Goal: Task Accomplishment & Management: Manage account settings

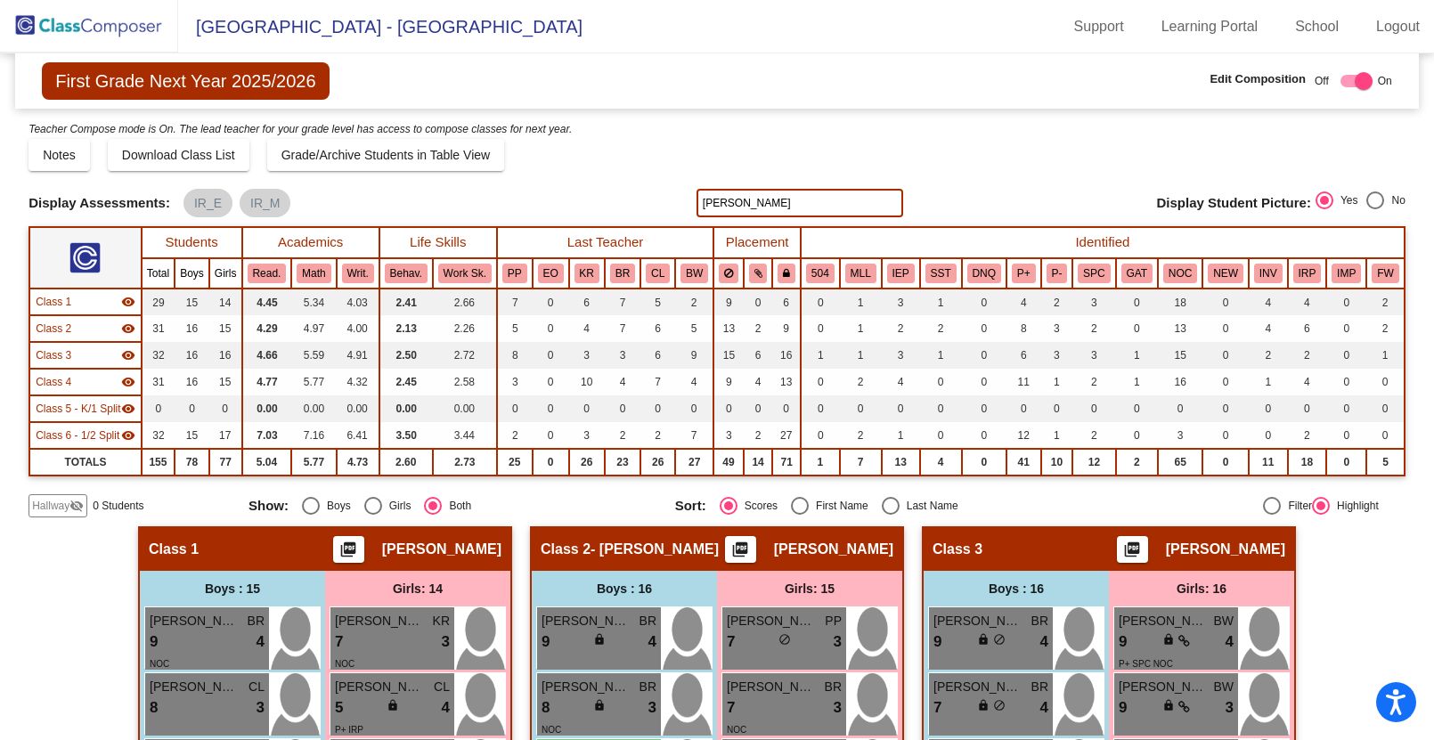
scroll to position [154, 0]
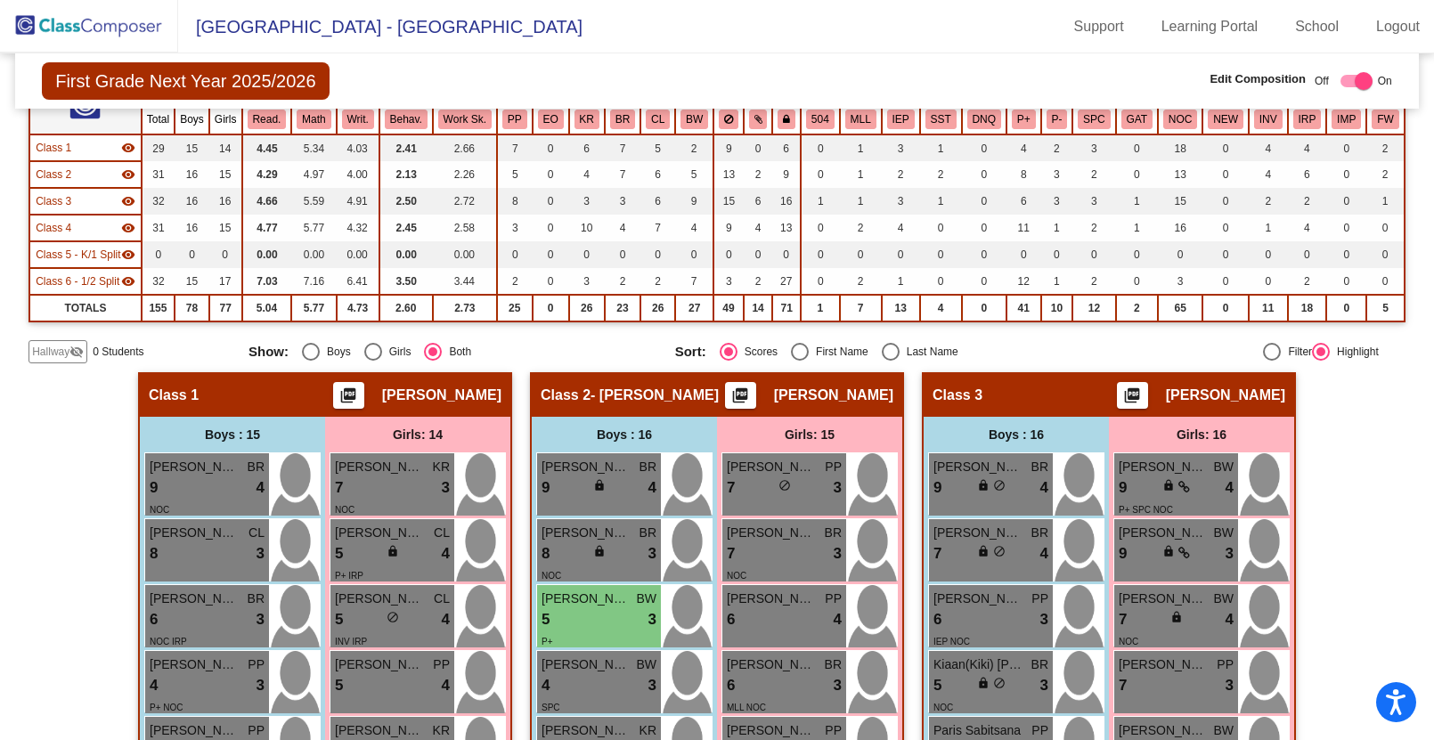
click at [61, 28] on img at bounding box center [89, 26] width 178 height 53
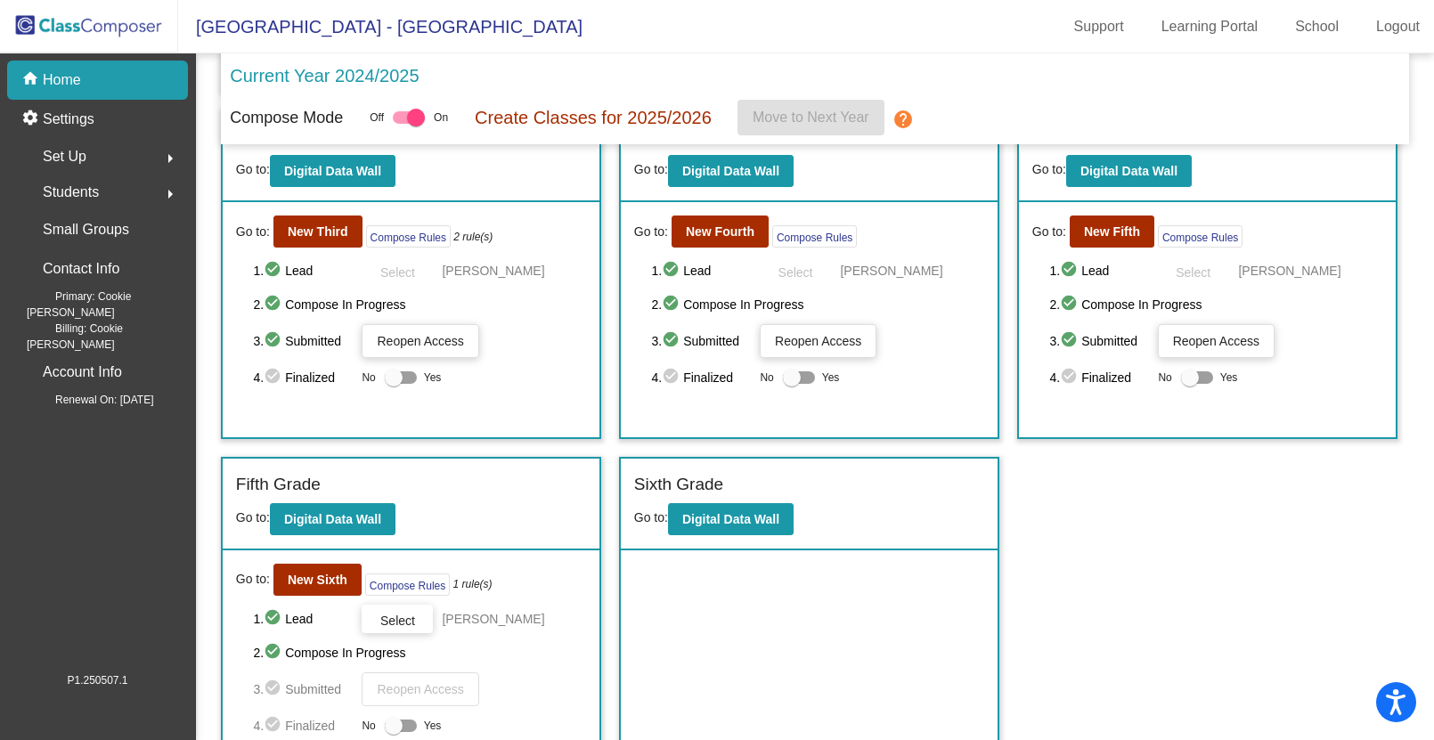
scroll to position [397, 0]
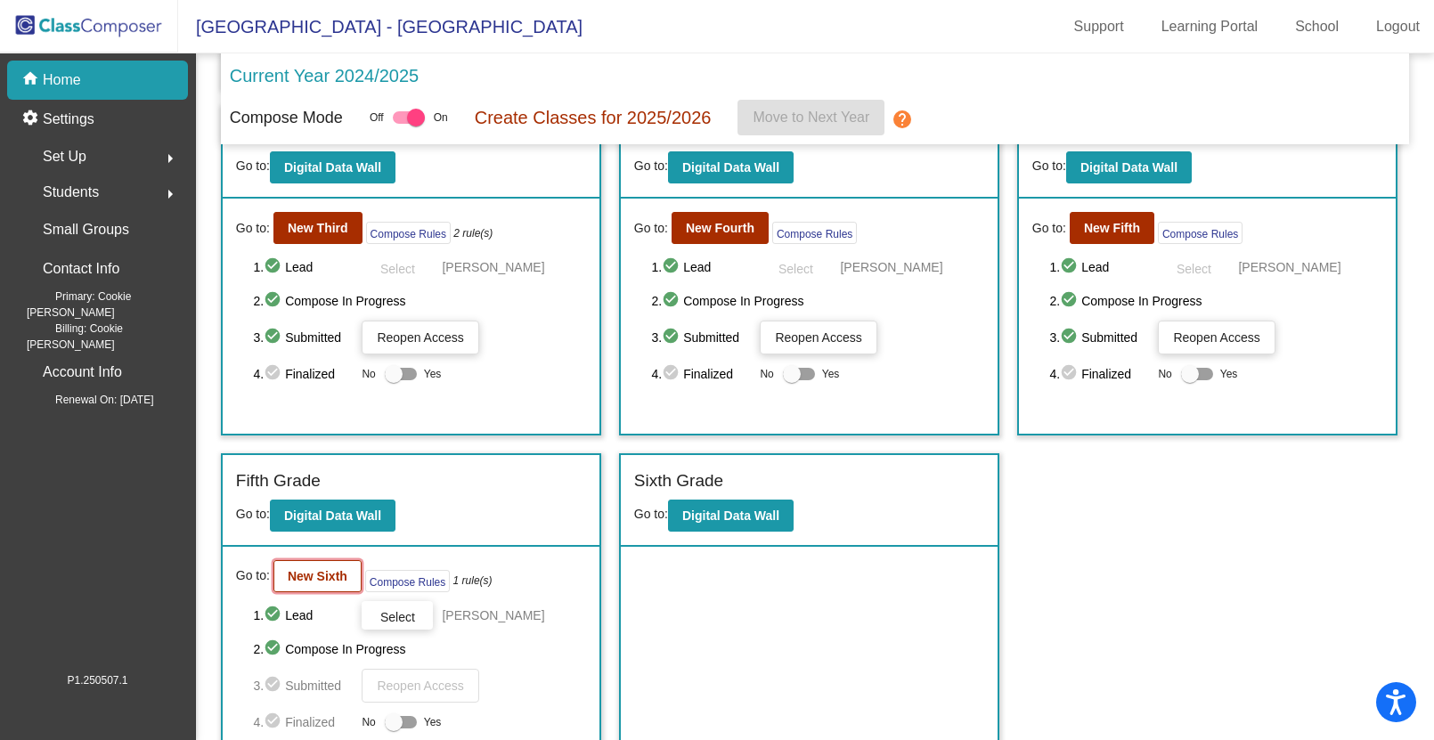
click at [312, 573] on b "New Sixth" at bounding box center [318, 576] width 60 height 14
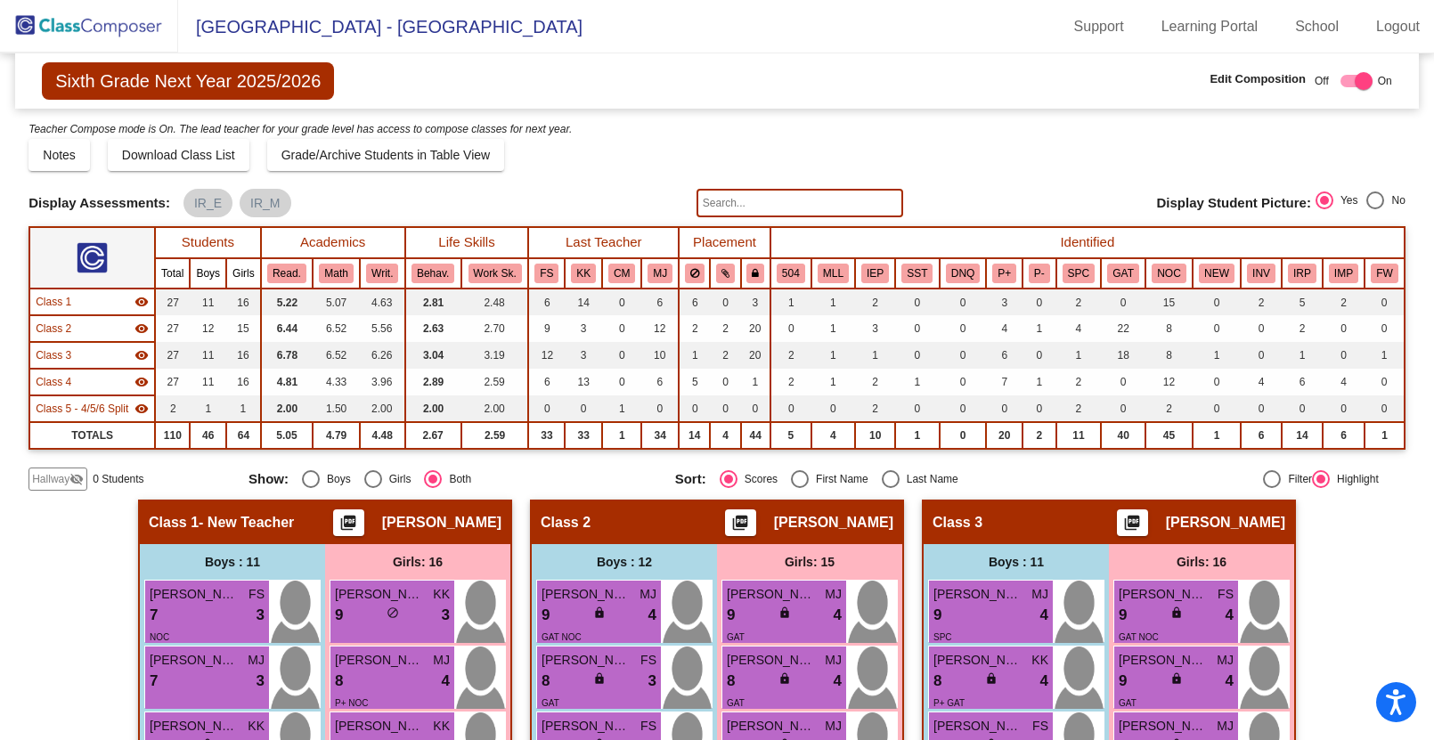
click at [718, 207] on input "text" at bounding box center [799, 203] width 207 height 28
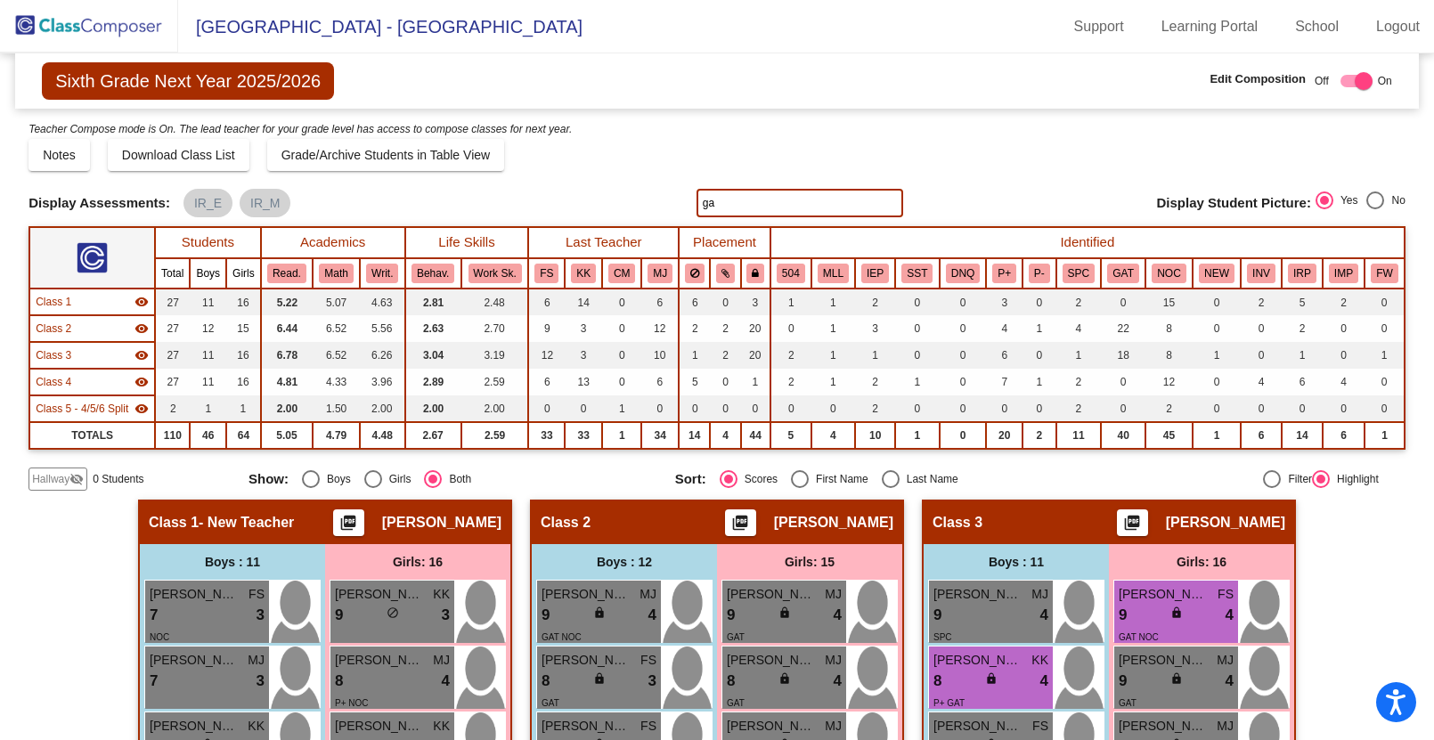
type input "g"
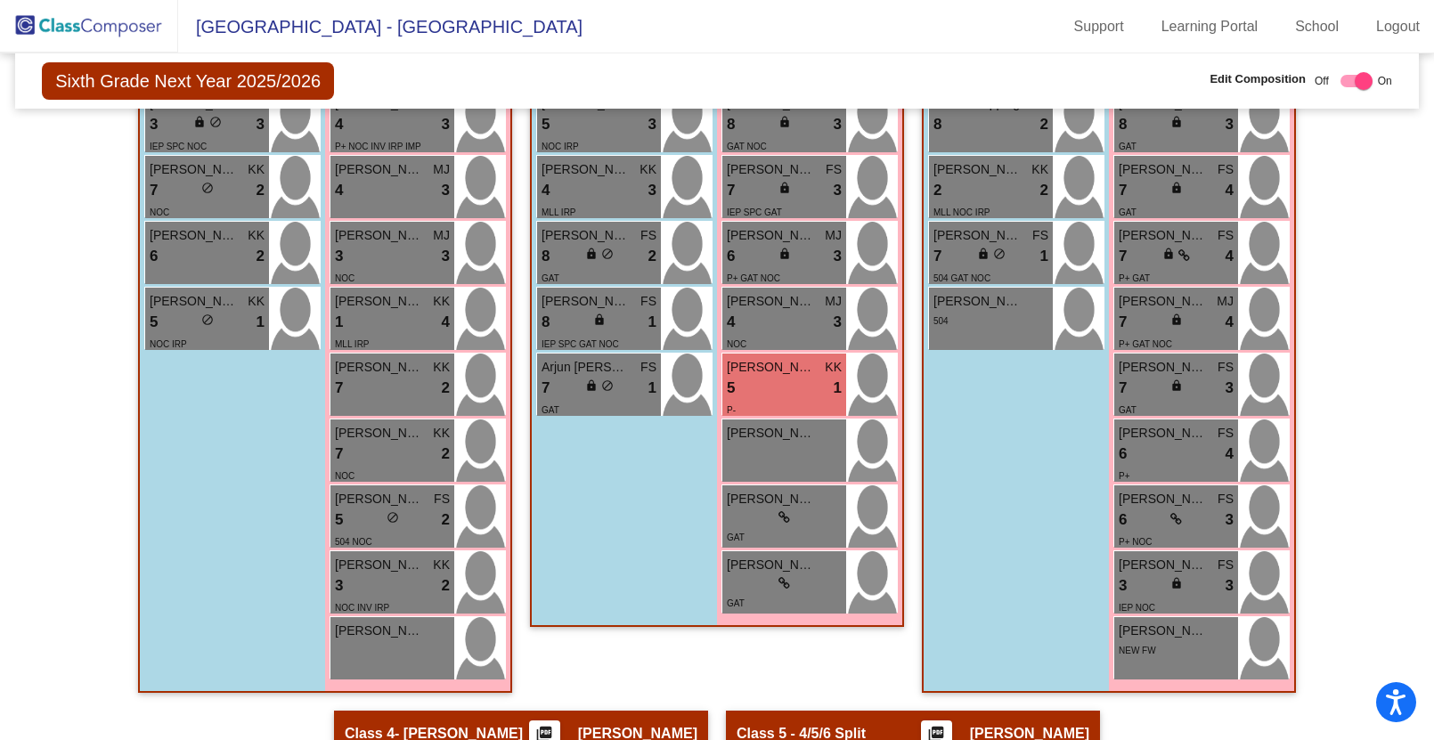
scroll to position [991, 0]
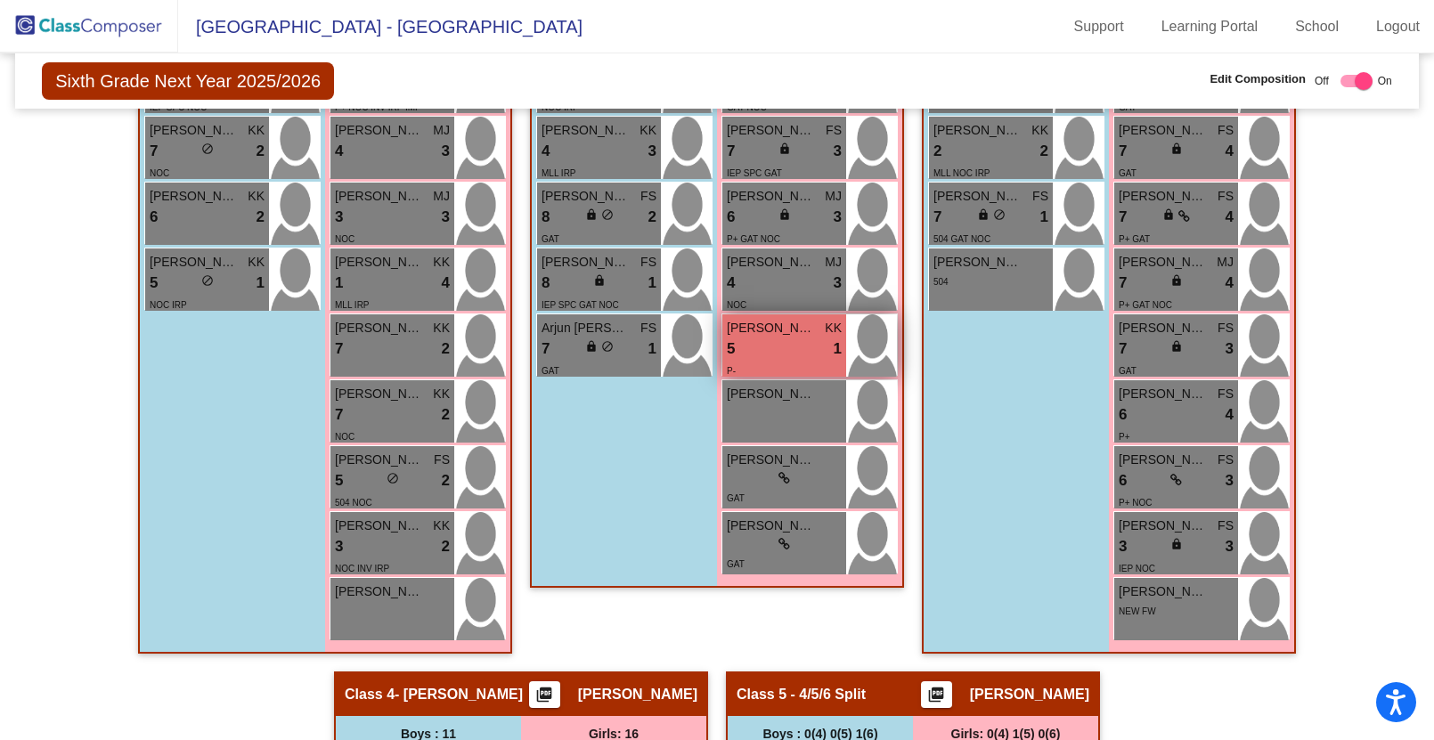
click at [785, 341] on div "5 lock do_not_disturb_alt 1" at bounding box center [784, 348] width 115 height 23
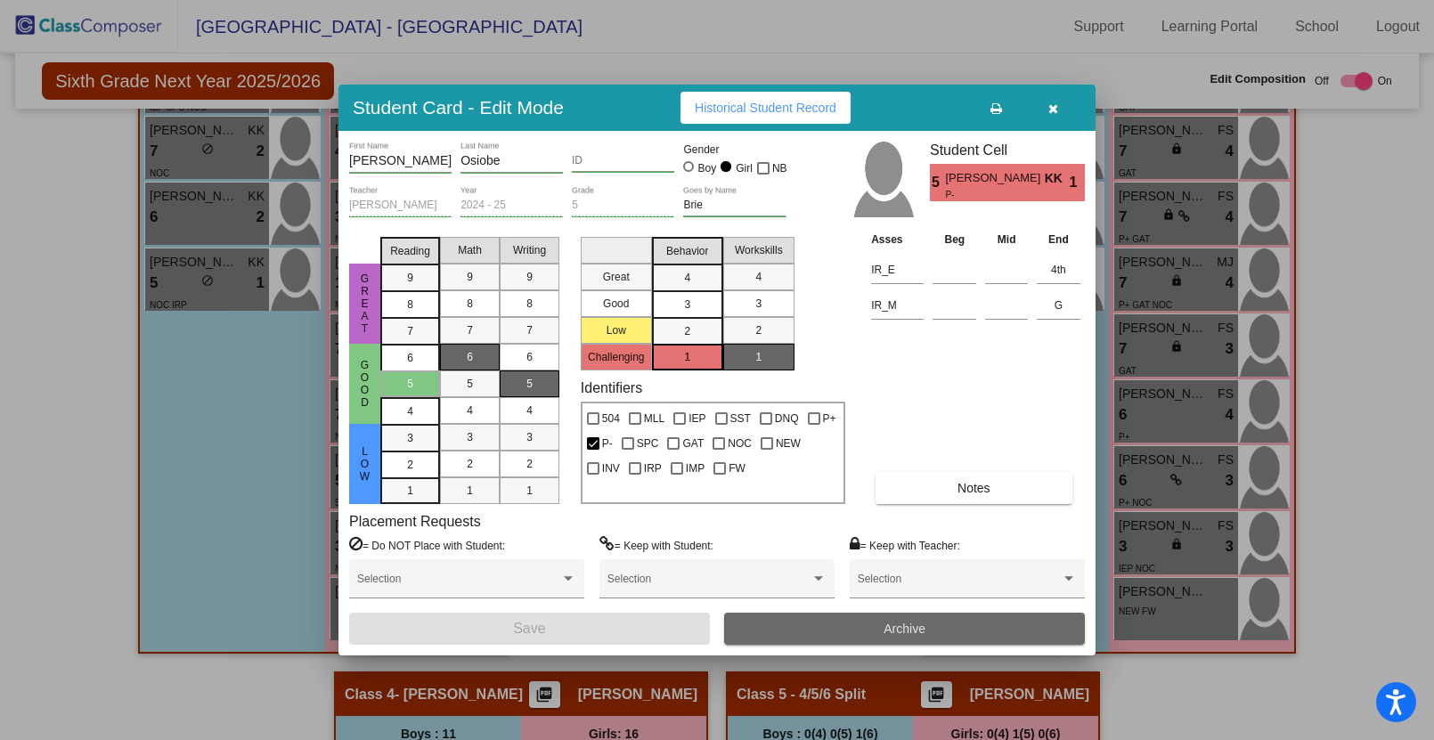
click at [897, 628] on span "Archive" at bounding box center [904, 628] width 42 height 14
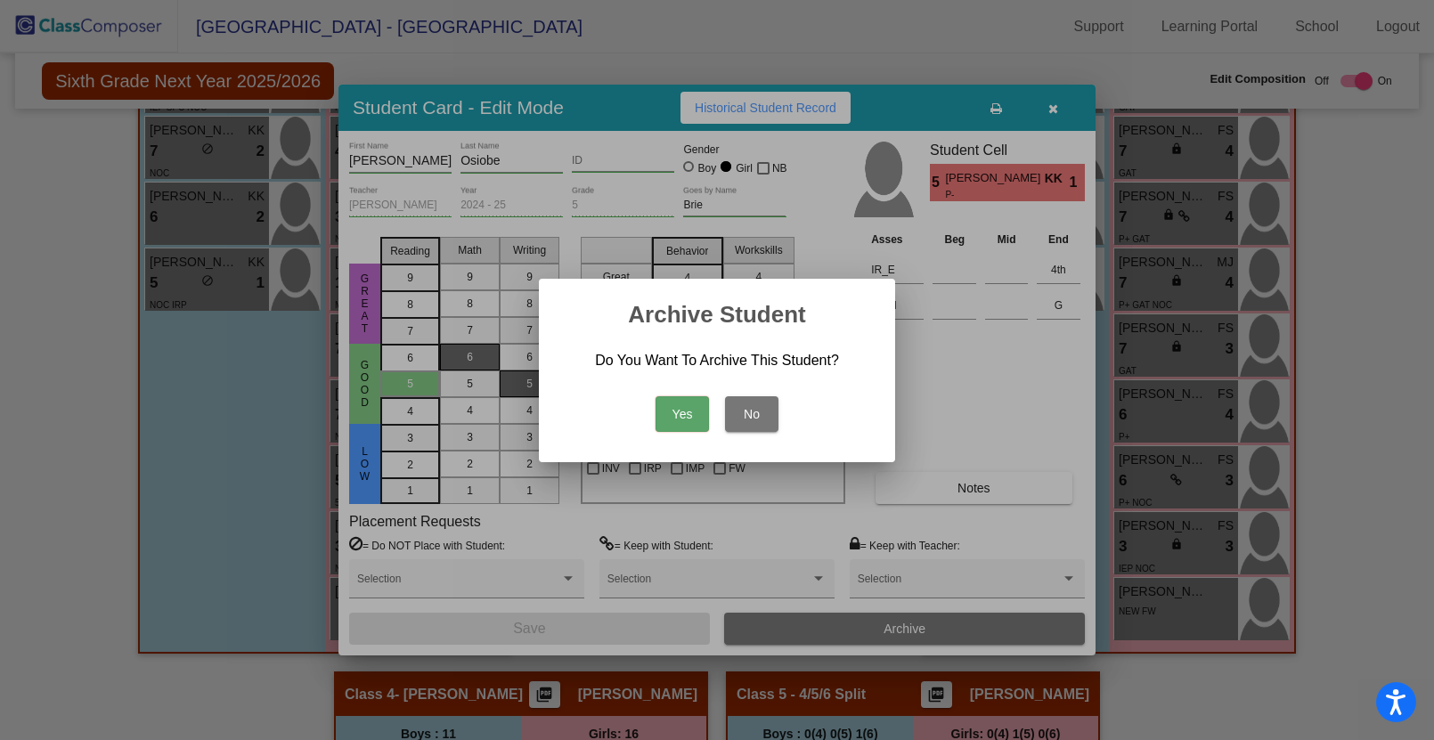
click at [694, 416] on button "Yes" at bounding box center [681, 414] width 53 height 36
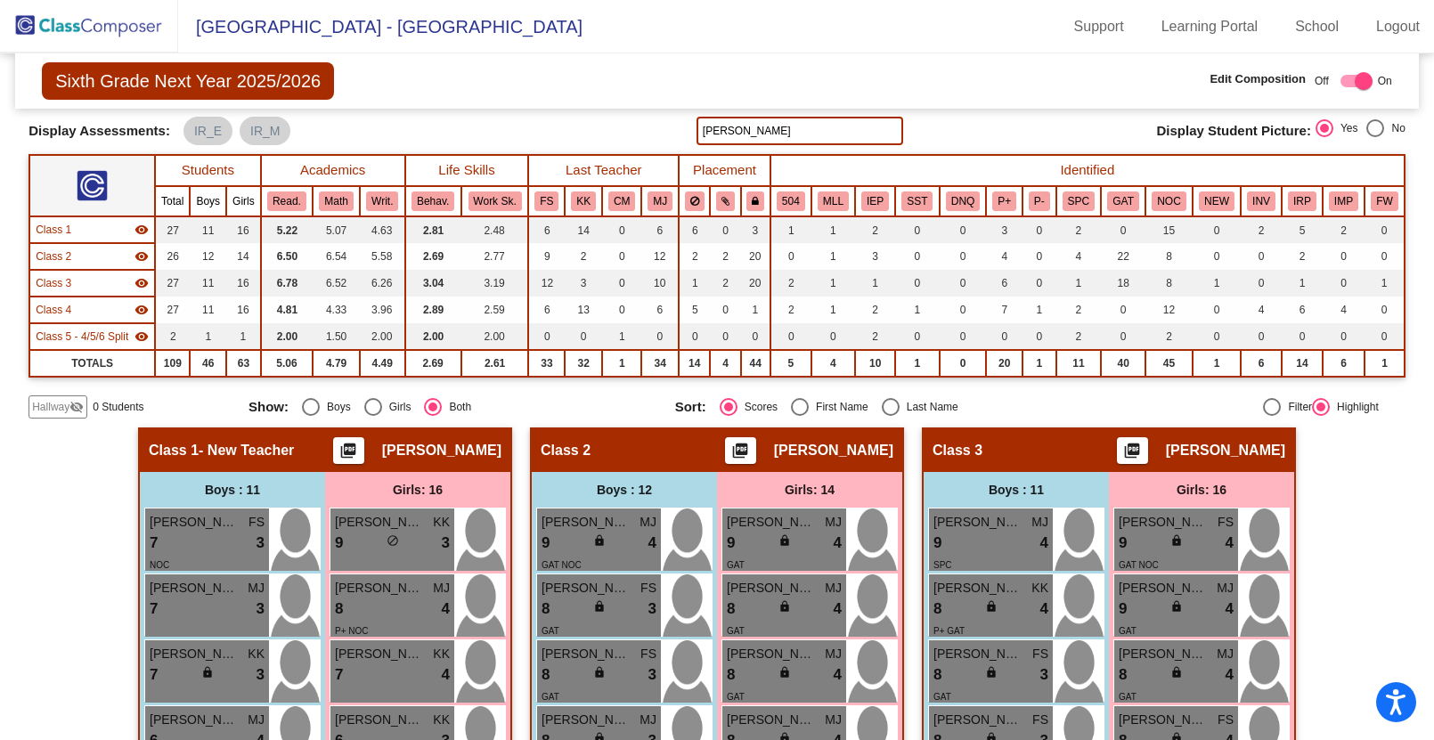
scroll to position [68, 0]
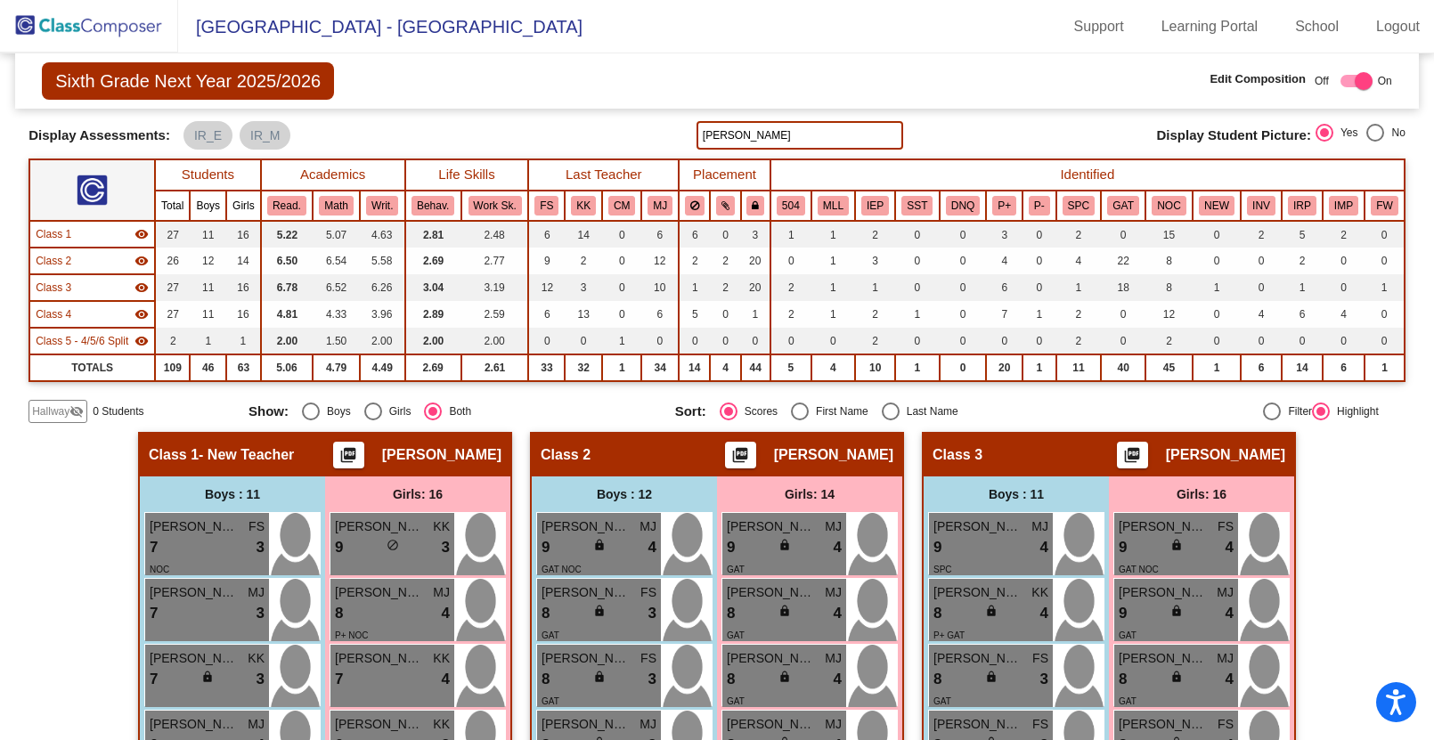
click at [723, 135] on input "[PERSON_NAME]" at bounding box center [799, 135] width 207 height 28
type input "o"
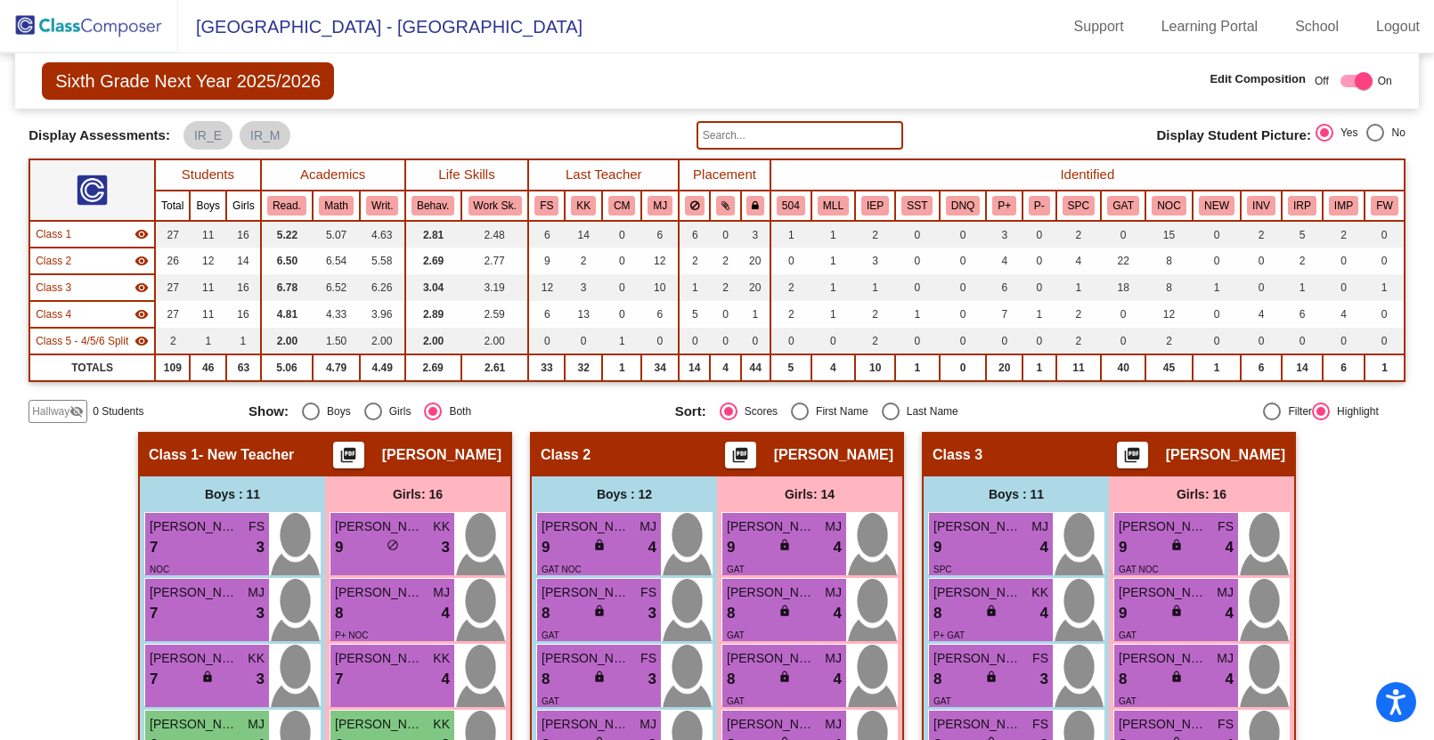
click at [711, 130] on input "text" at bounding box center [799, 135] width 207 height 28
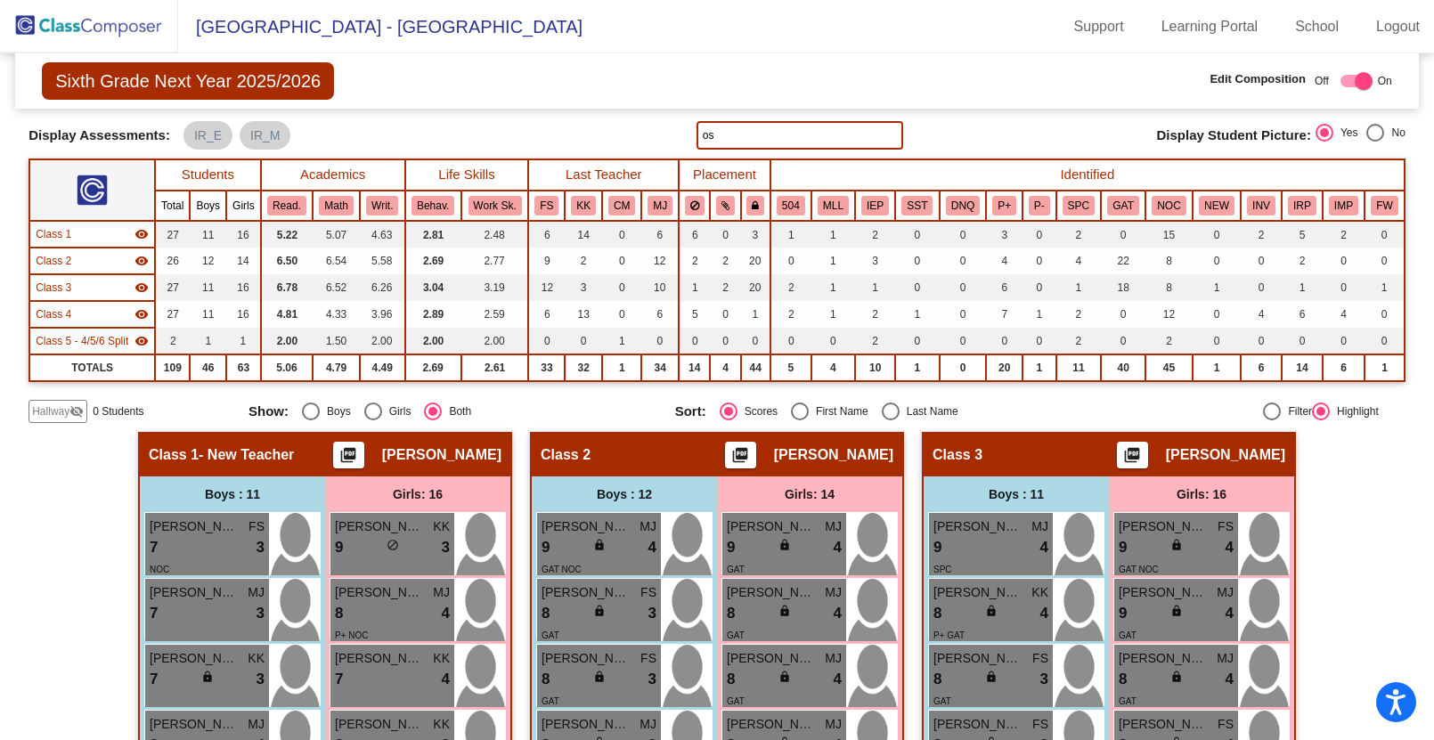
type input "os"
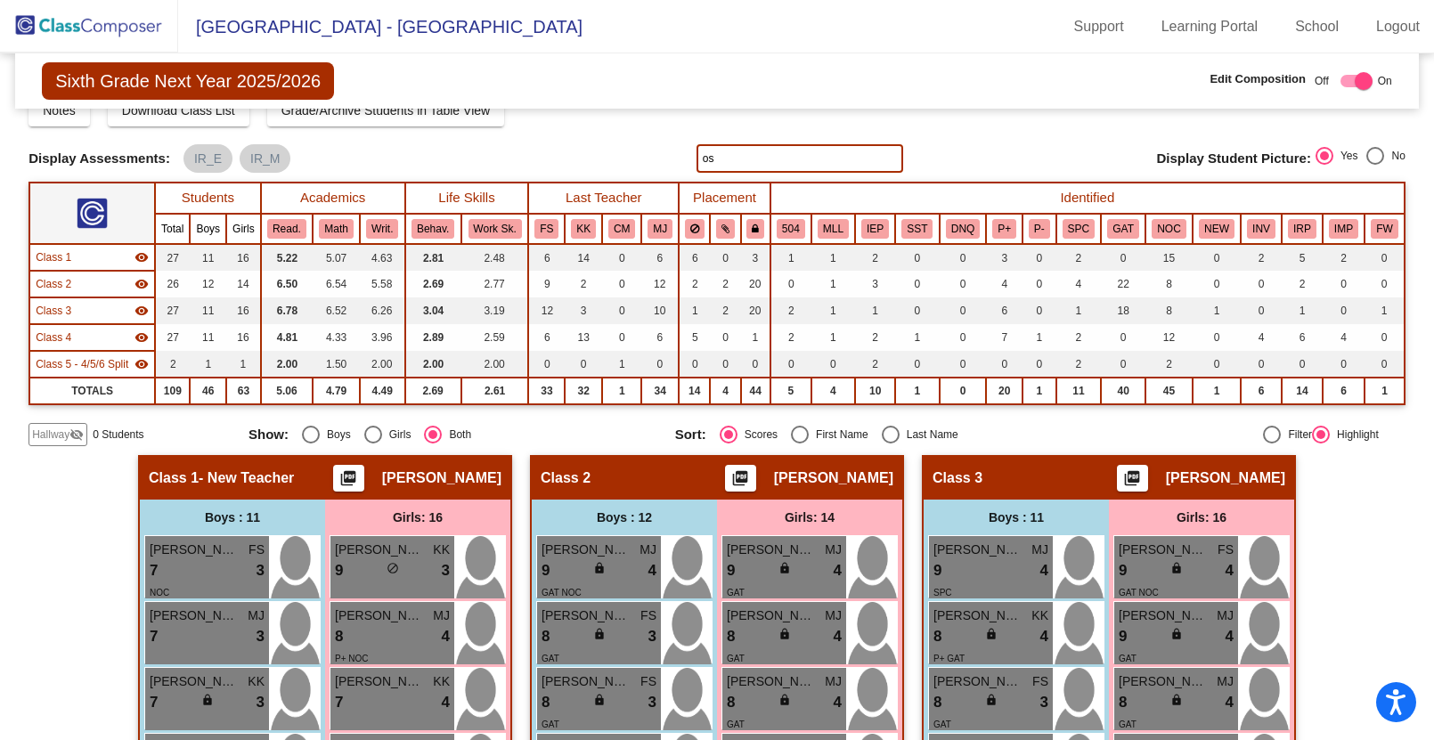
scroll to position [0, 0]
